Goal: Information Seeking & Learning: Learn about a topic

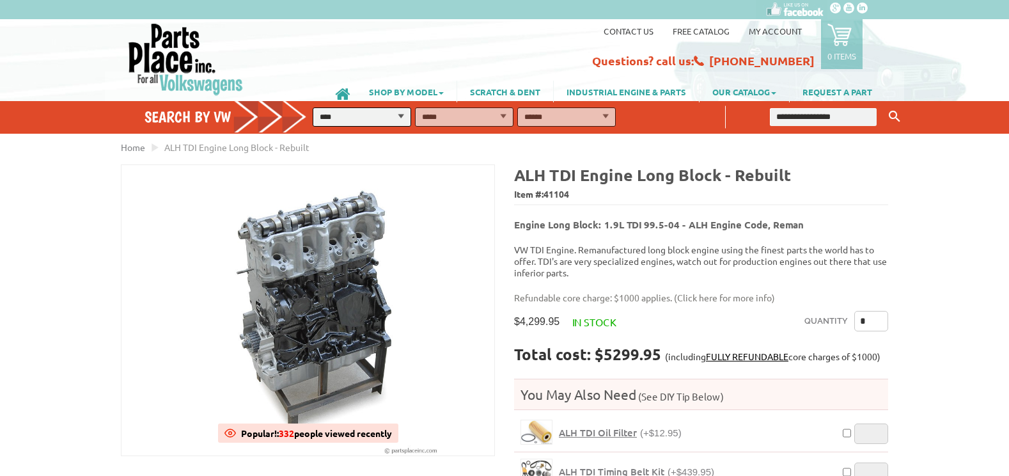
drag, startPoint x: 938, startPoint y: 308, endPoint x: 937, endPoint y: 299, distance: 9.0
click at [354, 114] on select "**********" at bounding box center [362, 116] width 98 height 19
select select "*********"
click at [313, 107] on select "**********" at bounding box center [362, 116] width 98 height 19
